Goal: Transaction & Acquisition: Purchase product/service

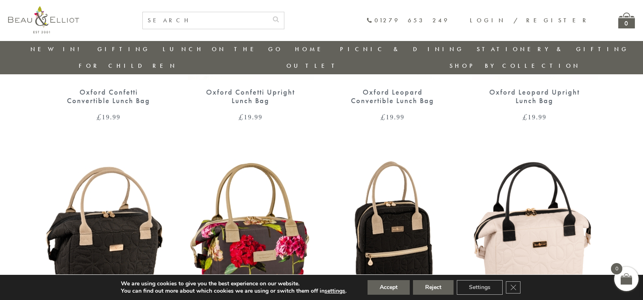
scroll to position [551, 0]
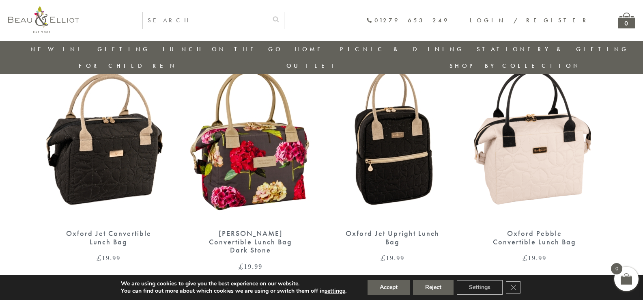
click at [259, 168] on img at bounding box center [251, 140] width 126 height 162
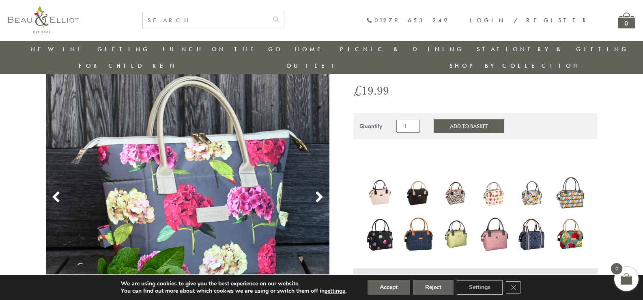
scroll to position [104, 0]
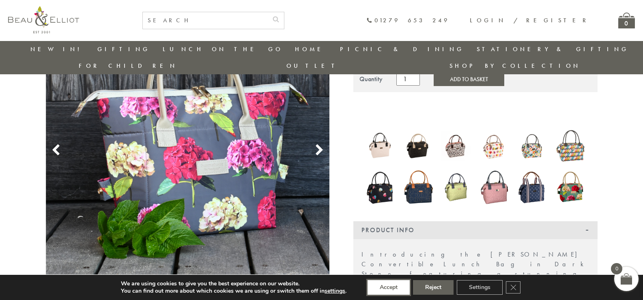
click at [398, 285] on button "Accept" at bounding box center [389, 287] width 42 height 15
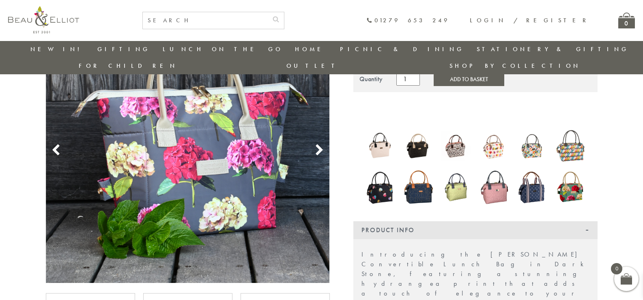
click at [318, 144] on use at bounding box center [319, 149] width 7 height 11
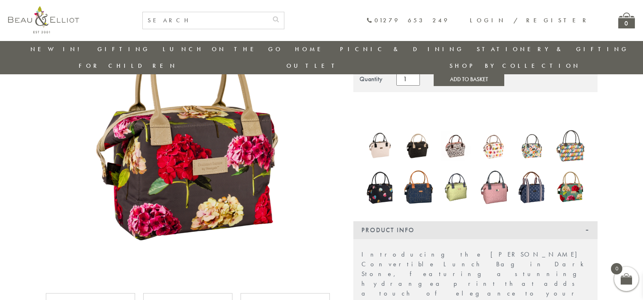
click at [318, 144] on use at bounding box center [319, 149] width 7 height 11
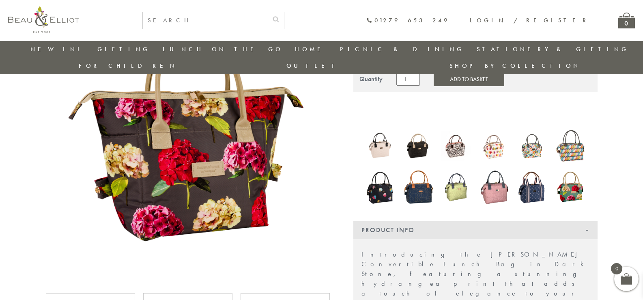
click at [318, 144] on use at bounding box center [319, 149] width 7 height 11
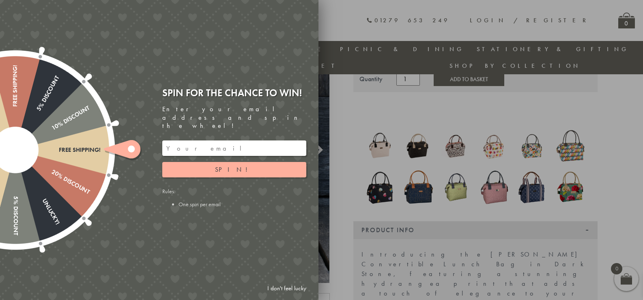
click at [292, 288] on link "I don't feel lucky" at bounding box center [286, 288] width 47 height 15
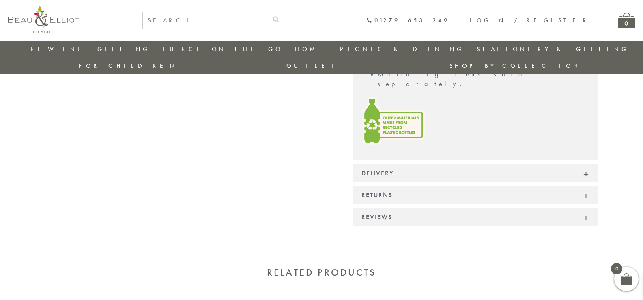
scroll to position [660, 0]
